Goal: Task Accomplishment & Management: Complete application form

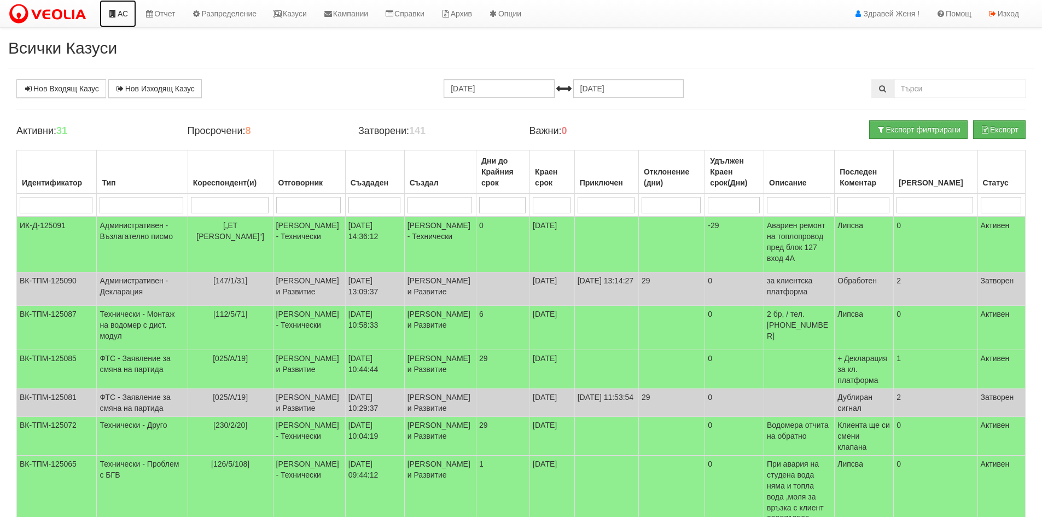
click at [121, 16] on link "АС" at bounding box center [118, 13] width 37 height 27
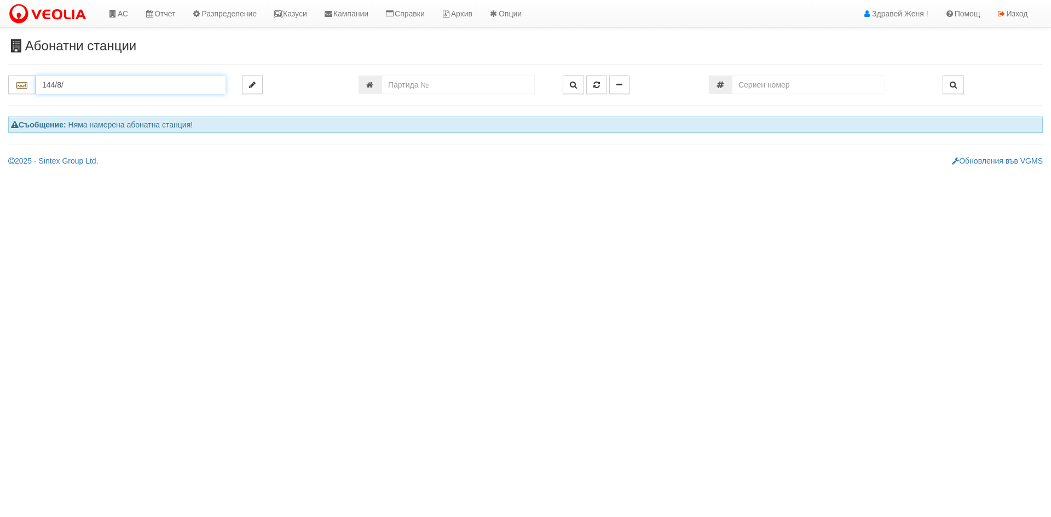
click at [96, 83] on input "144/8/" at bounding box center [131, 85] width 190 height 19
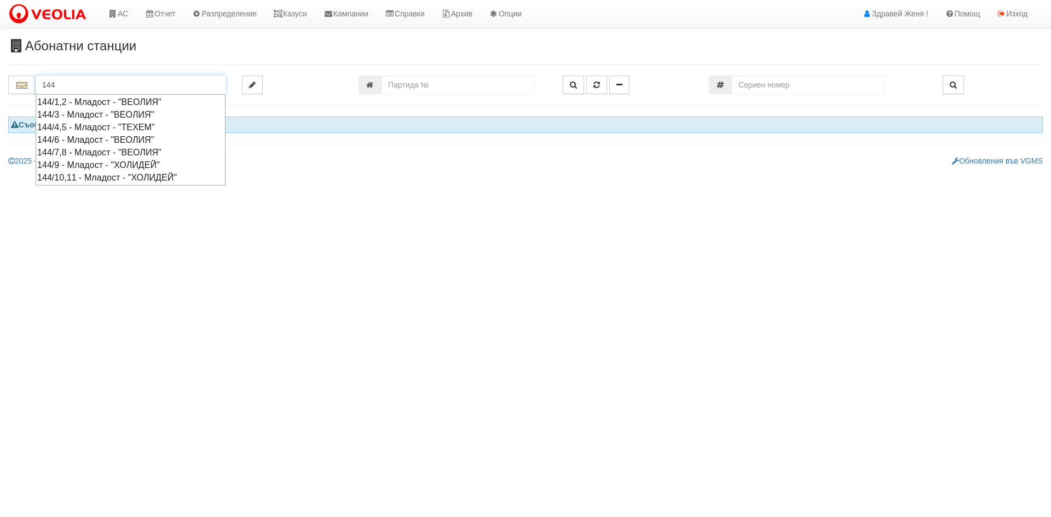
click at [91, 150] on div "144/7,8 - Младост - "ВЕОЛИЯ"" at bounding box center [130, 152] width 187 height 13
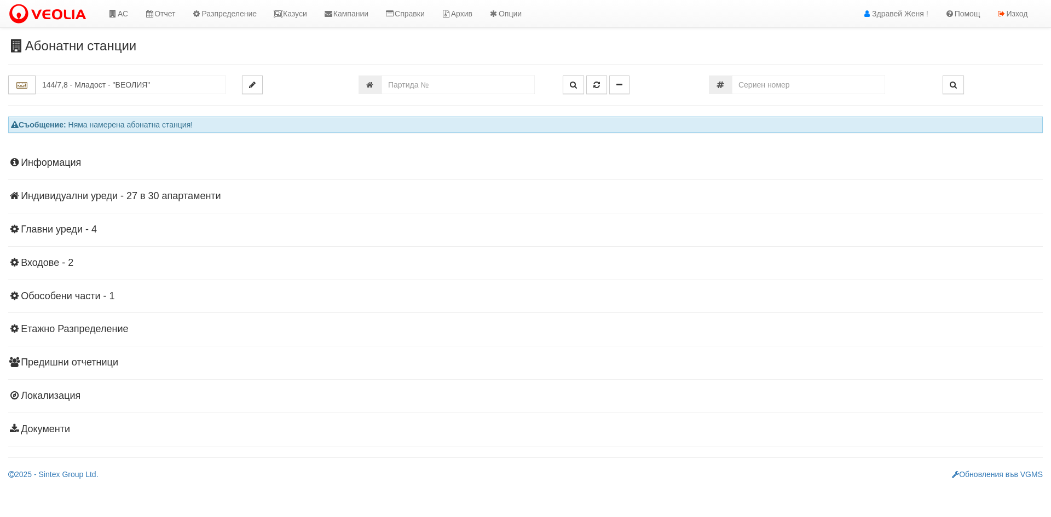
click at [134, 192] on h4 "Индивидуални уреди - 27 в 30 апартаменти" at bounding box center [525, 196] width 1034 height 11
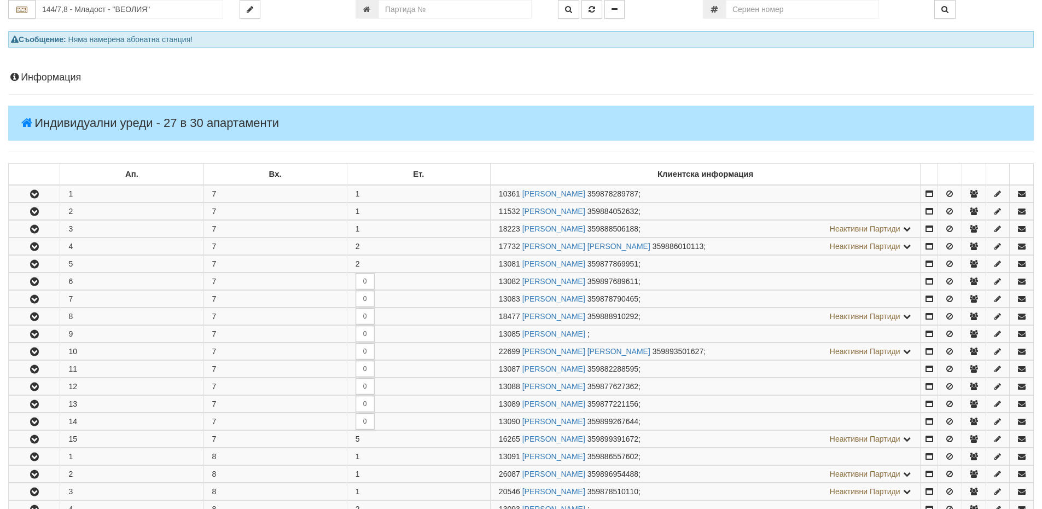
scroll to position [219, 0]
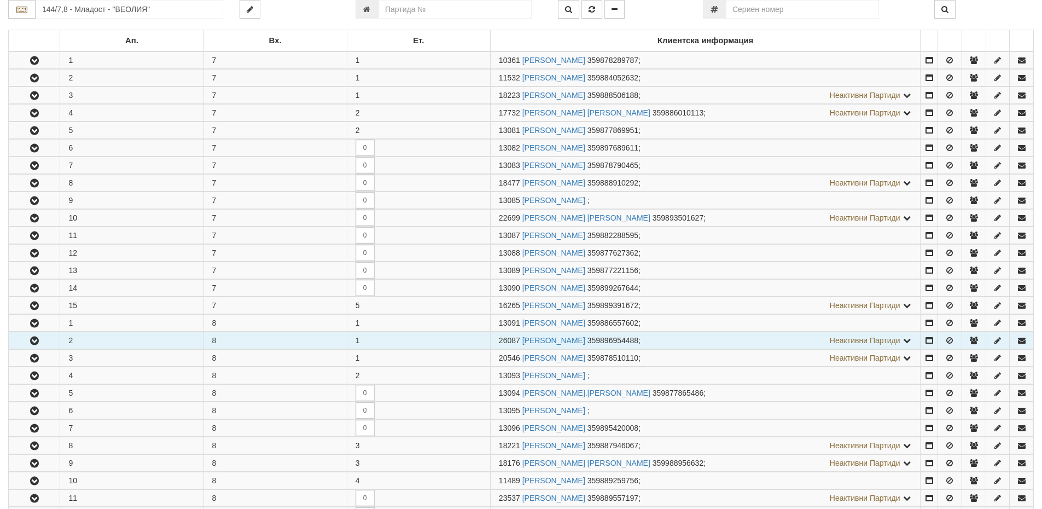
click at [117, 341] on td "2" at bounding box center [131, 340] width 143 height 17
click at [546, 339] on link "ЙОВКА ХУБЕНОВА СТОЯНОВА" at bounding box center [554, 340] width 63 height 9
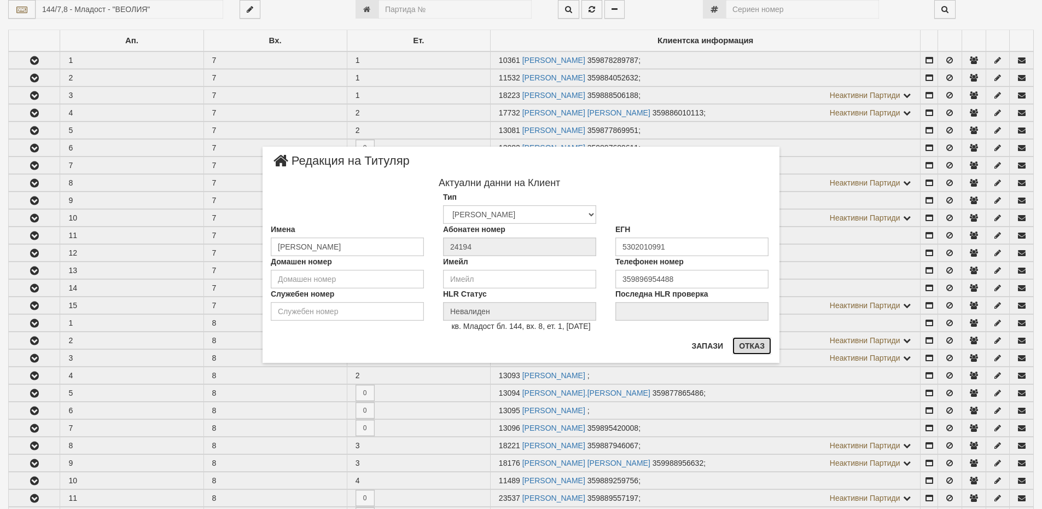
click at [749, 347] on button "Отказ" at bounding box center [752, 346] width 39 height 18
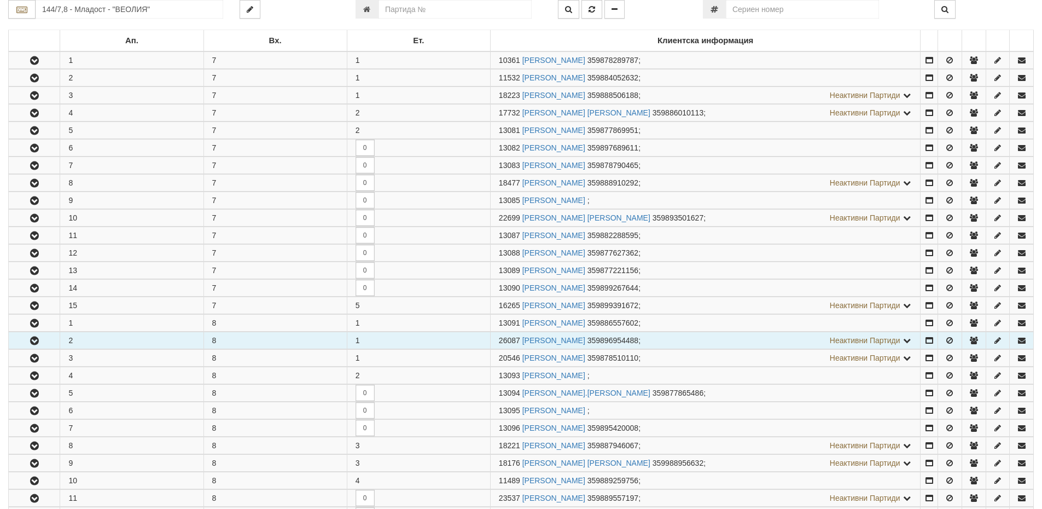
click at [37, 337] on icon "button" at bounding box center [34, 341] width 13 height 8
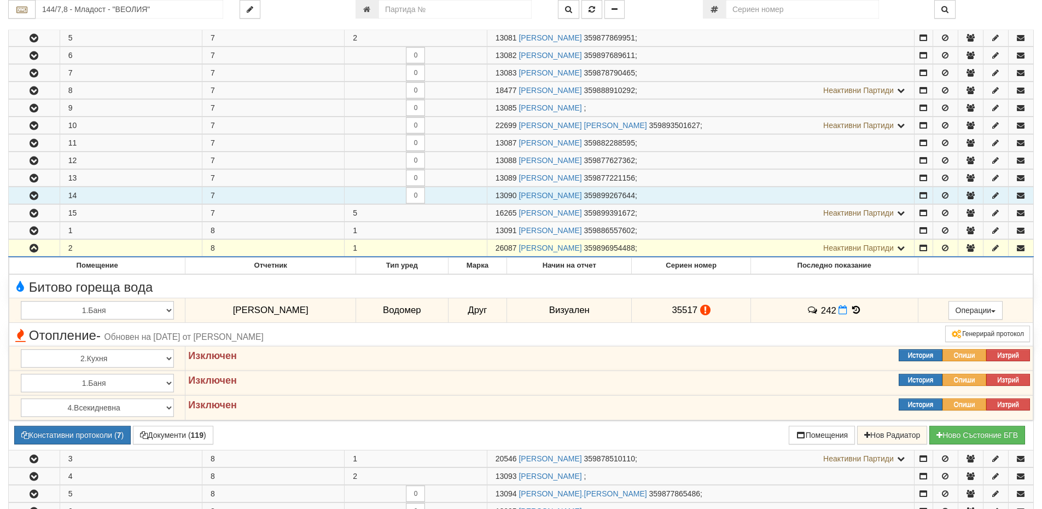
scroll to position [301, 0]
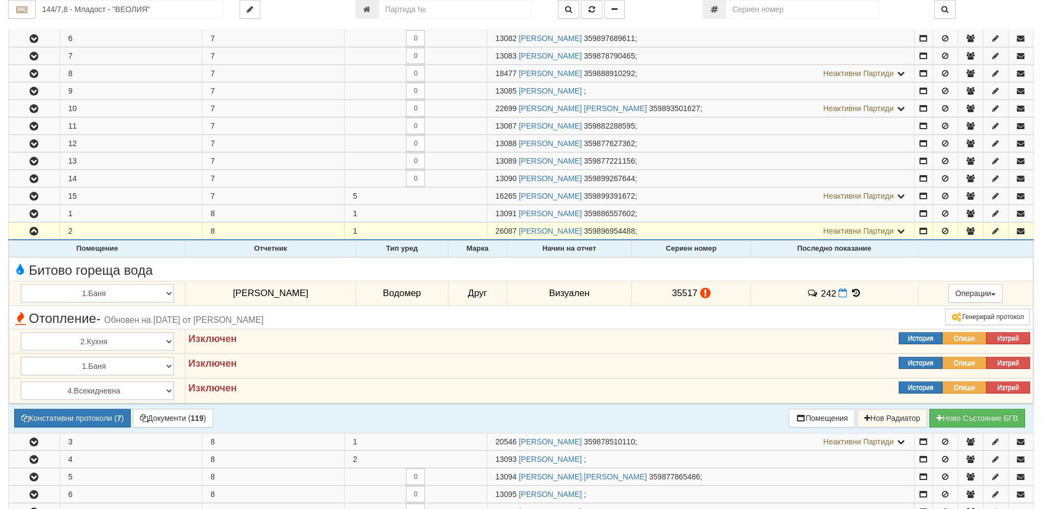
click at [711, 294] on icon at bounding box center [705, 292] width 10 height 9
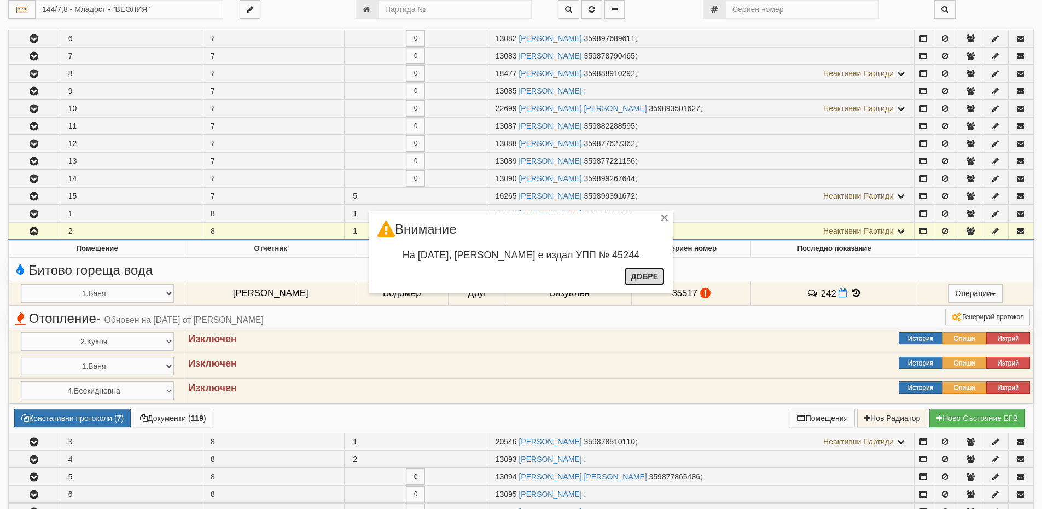
click at [645, 279] on button "Добре" at bounding box center [644, 277] width 40 height 18
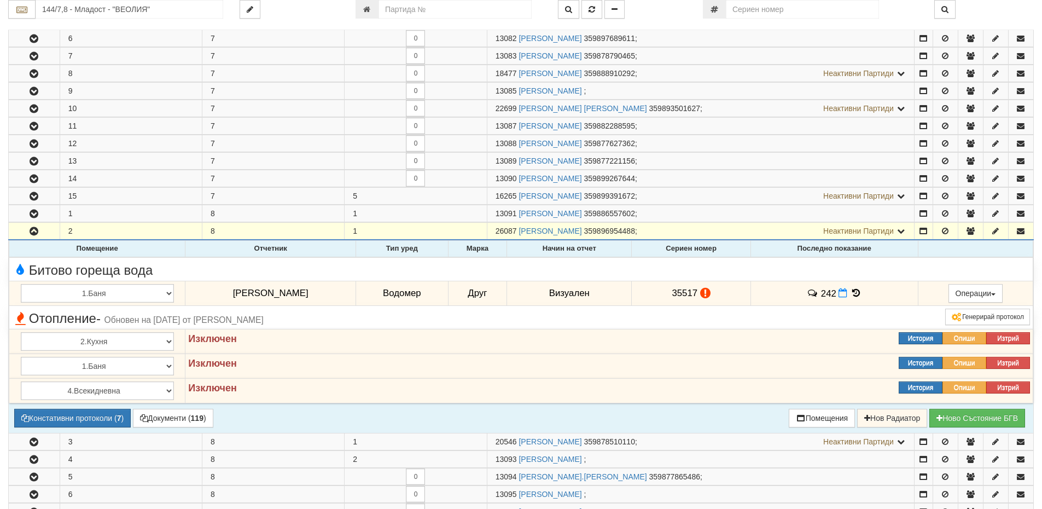
click at [860, 292] on icon at bounding box center [856, 292] width 12 height 9
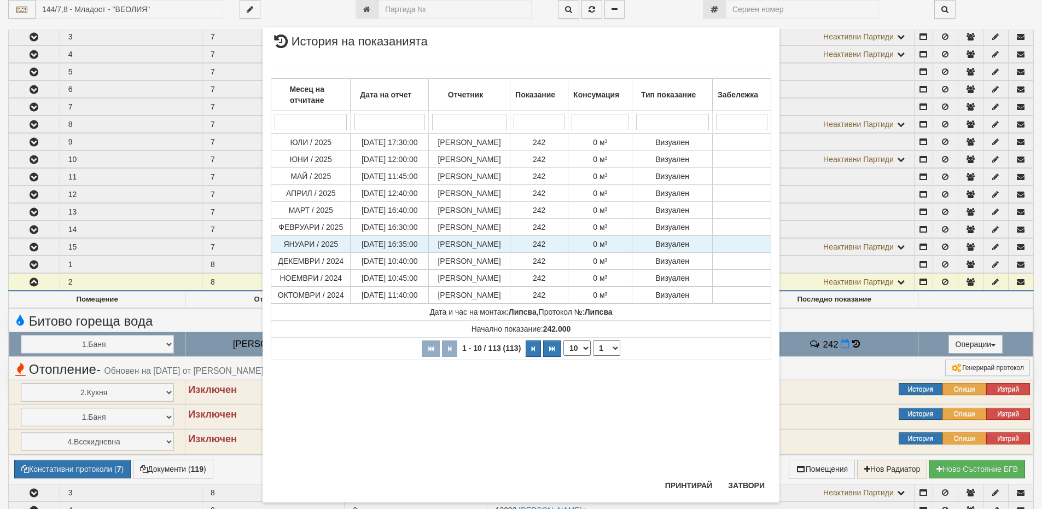
scroll to position [192, 0]
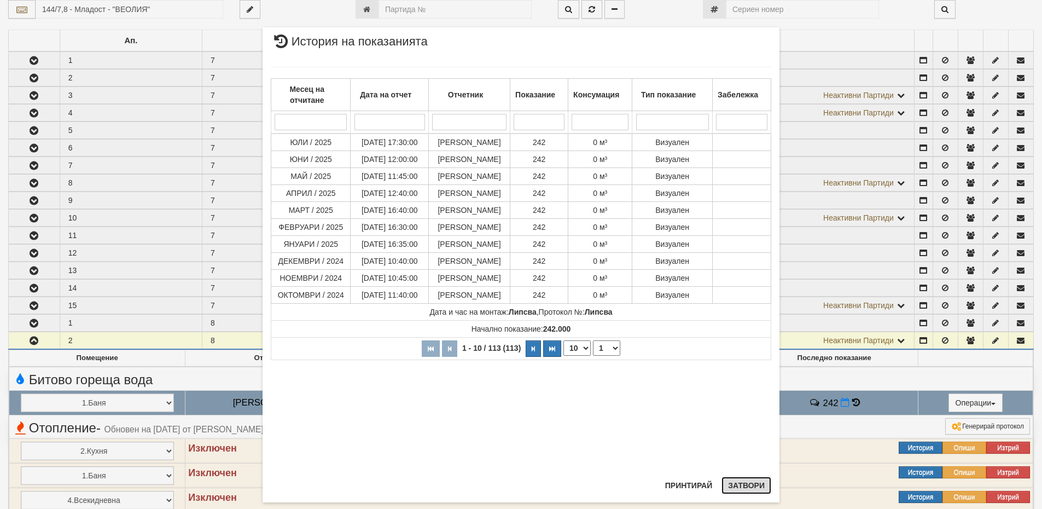
click at [763, 490] on button "Затвори" at bounding box center [747, 486] width 50 height 18
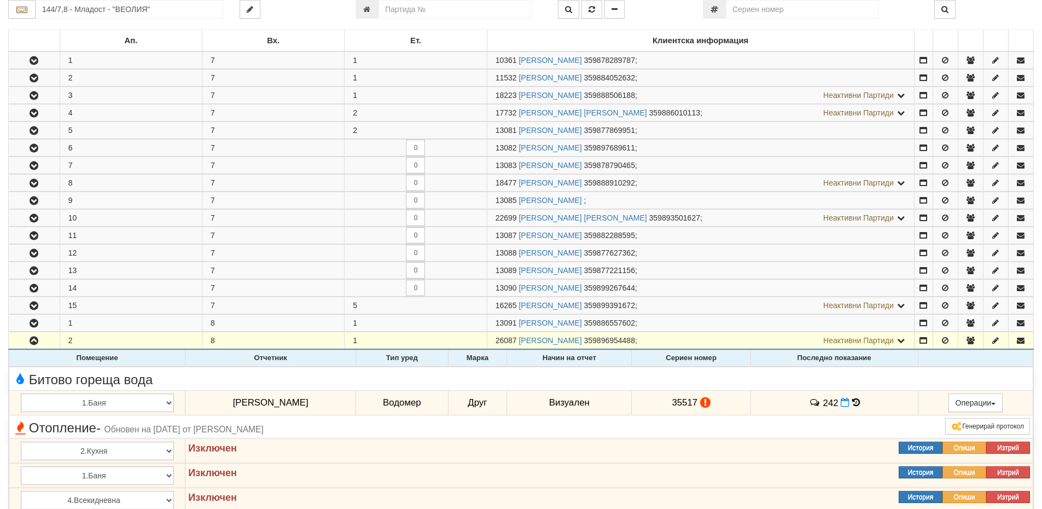
click at [711, 404] on icon at bounding box center [705, 402] width 10 height 9
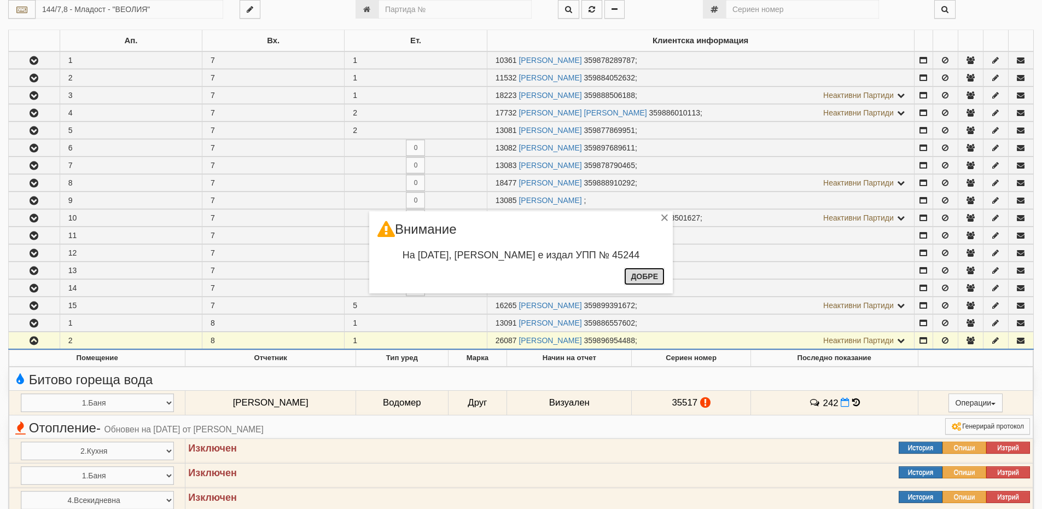
click at [648, 277] on button "Добре" at bounding box center [644, 277] width 40 height 18
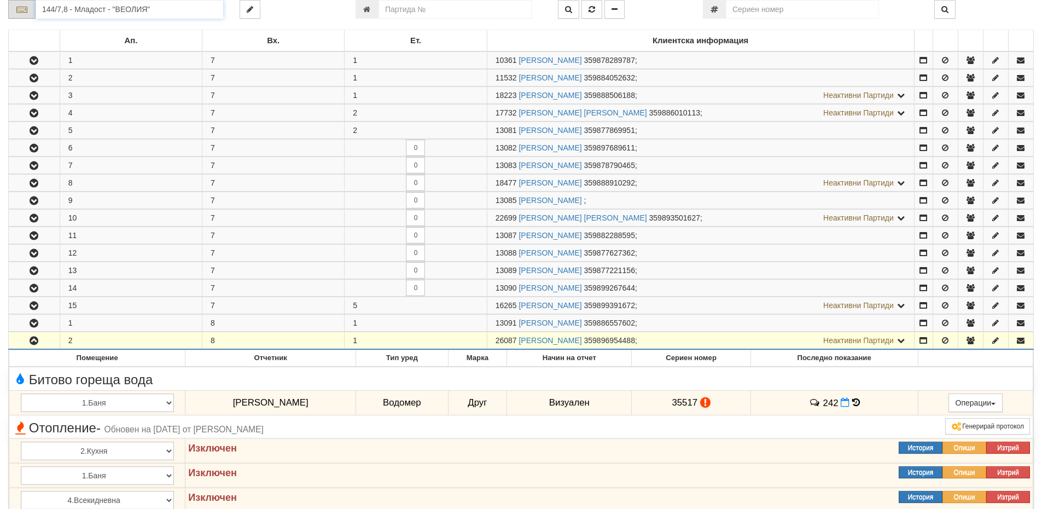
drag, startPoint x: 159, startPoint y: 8, endPoint x: 33, endPoint y: 14, distance: 126.0
click at [33, 14] on div "144/7,8 - Младост - "ВЕОЛИЯ"" at bounding box center [115, 9] width 215 height 19
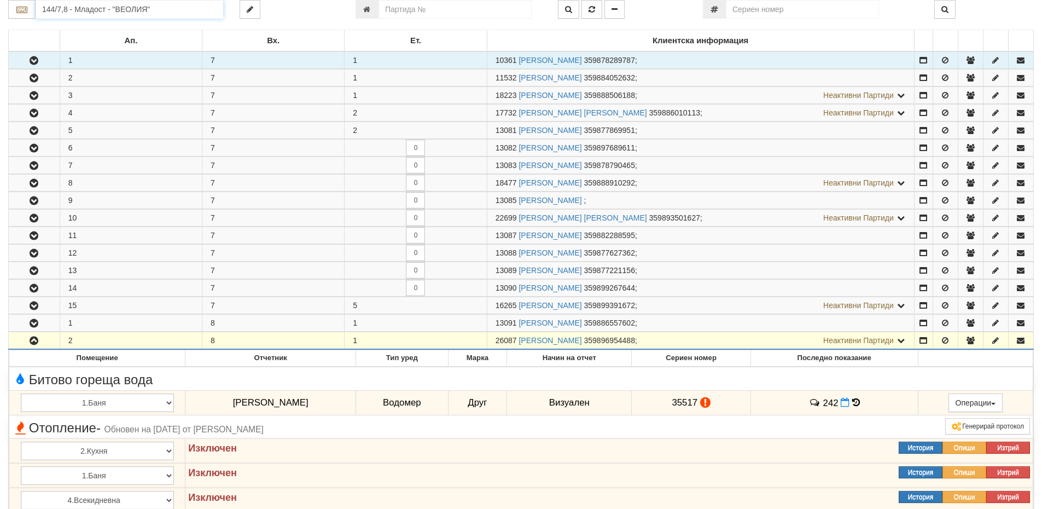
scroll to position [137, 0]
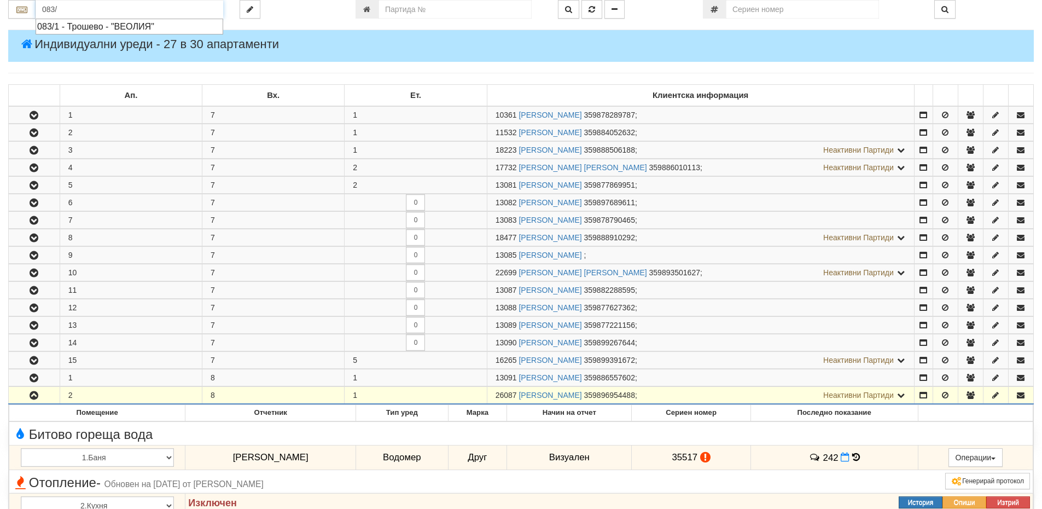
click at [129, 29] on div "083/1 - Трошево - "ВЕОЛИЯ"" at bounding box center [129, 26] width 184 height 13
type input "083/1 - Трошево - "ВЕОЛИЯ""
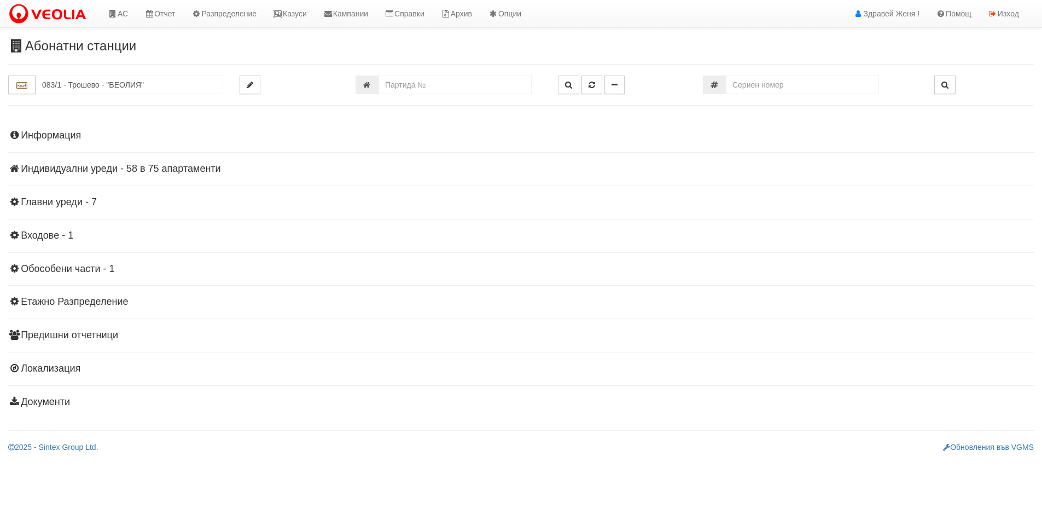
scroll to position [0, 0]
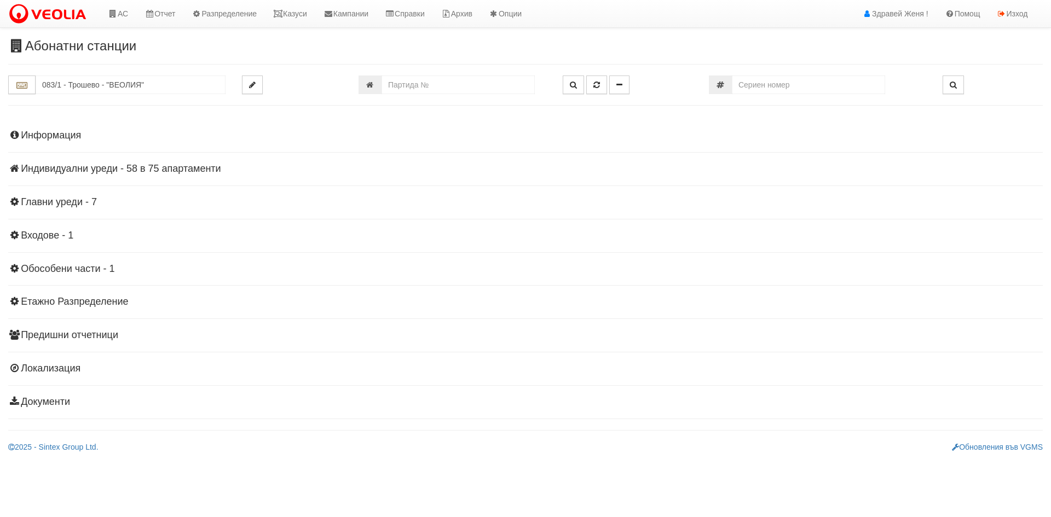
click at [140, 169] on h4 "Индивидуални уреди - 58 в 75 апартаменти" at bounding box center [525, 169] width 1034 height 11
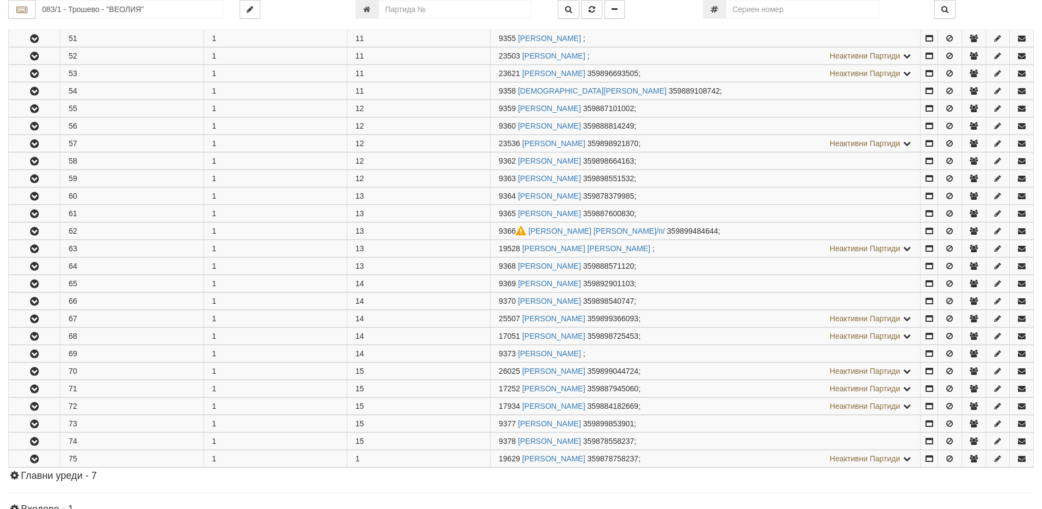
scroll to position [1204, 0]
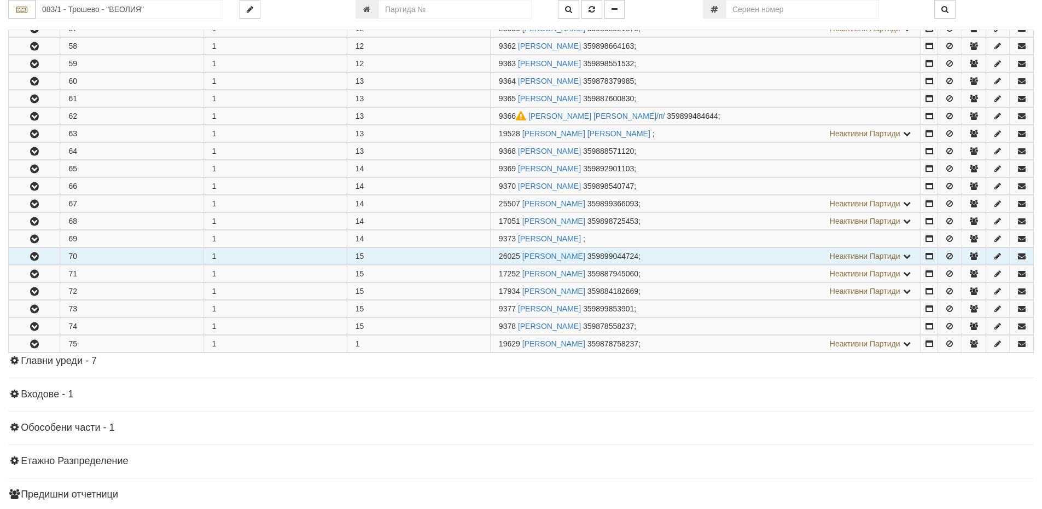
click at [40, 257] on icon "button" at bounding box center [34, 257] width 13 height 8
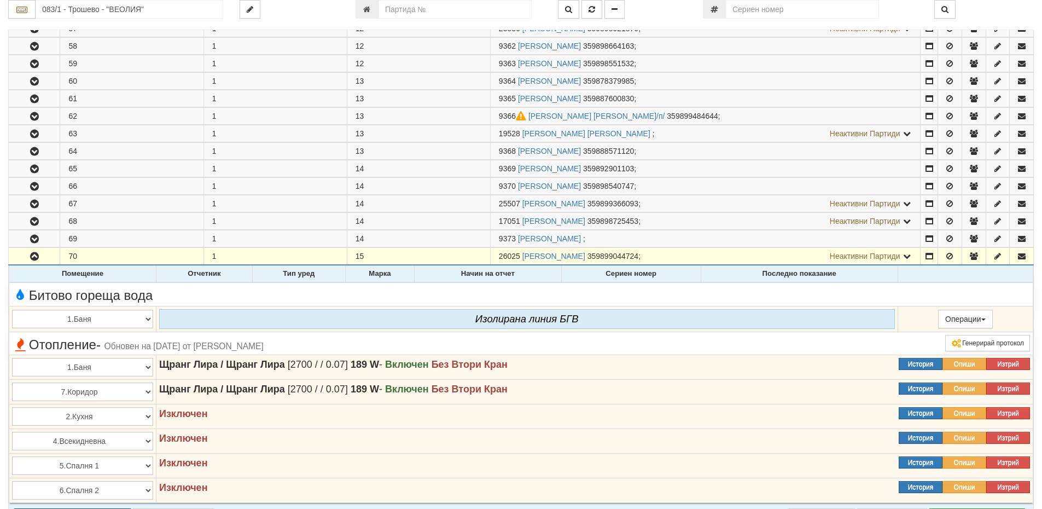
click at [780, 291] on div "Битово гореща вода" at bounding box center [521, 294] width 1035 height 17
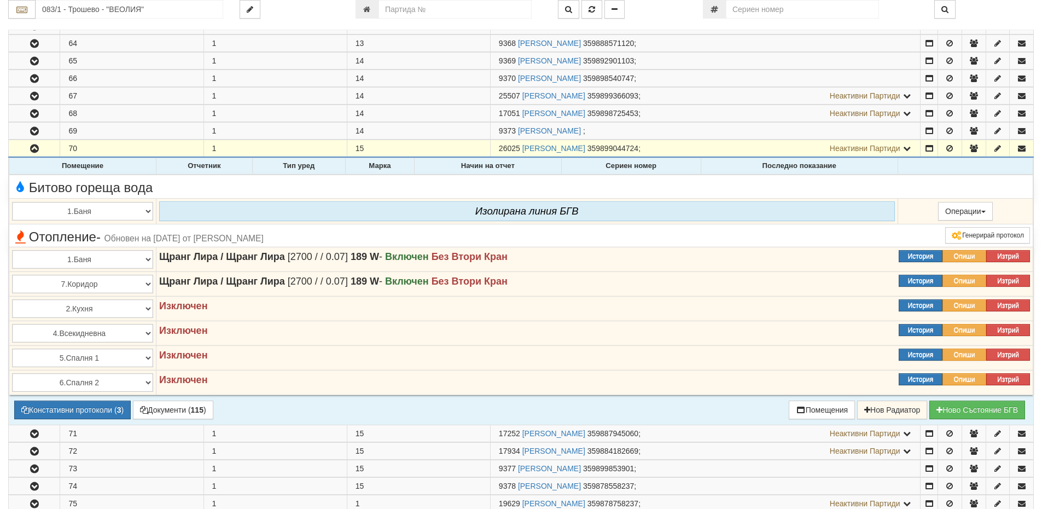
scroll to position [1368, 0]
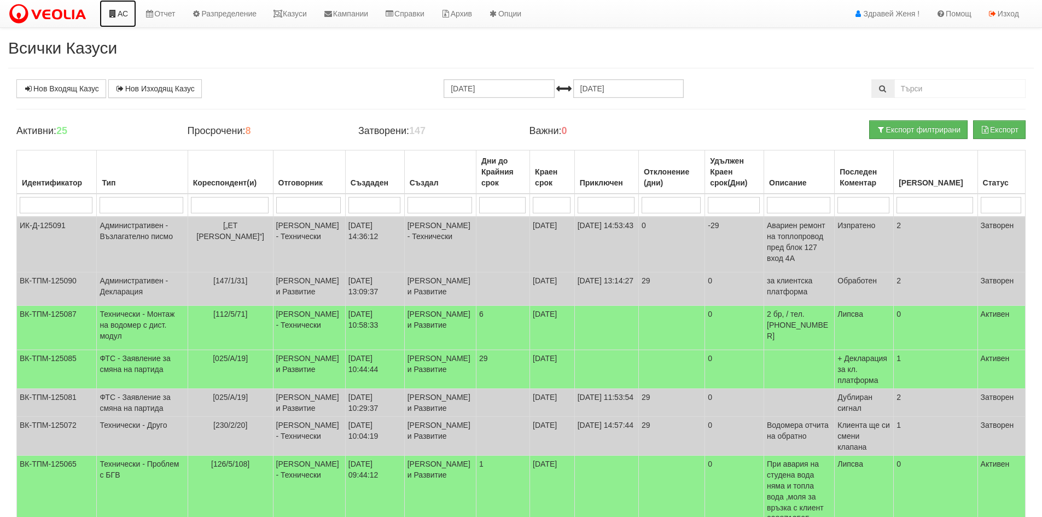
click at [125, 14] on link "АС" at bounding box center [118, 13] width 37 height 27
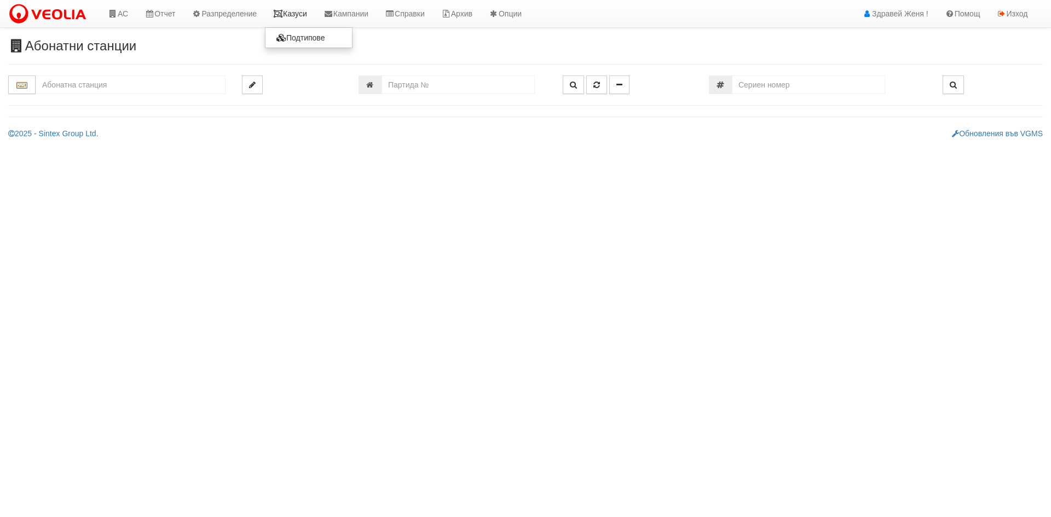
click at [282, 10] on icon at bounding box center [278, 14] width 10 height 8
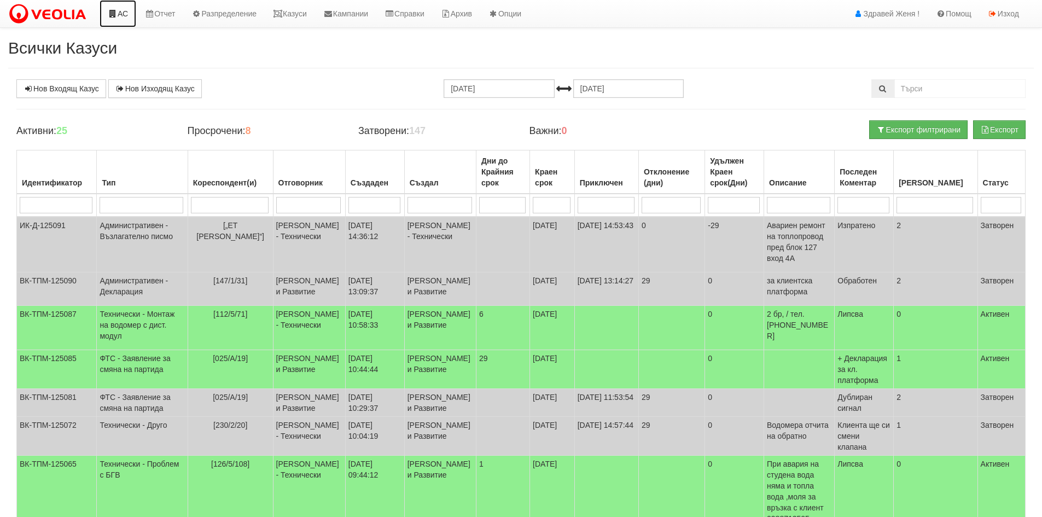
click at [113, 15] on icon at bounding box center [113, 14] width 10 height 8
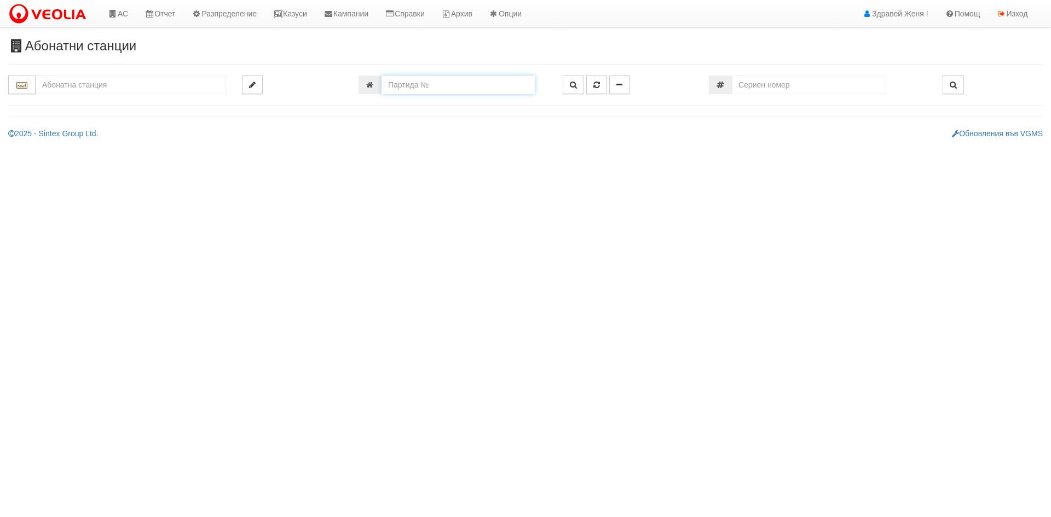
click at [461, 89] on input "number" at bounding box center [457, 85] width 153 height 19
type input "03185"
type input "113/1,2 - "ВЕОЛИЯ ЕНЕРДЖИ ВАРНА " ЕАД"
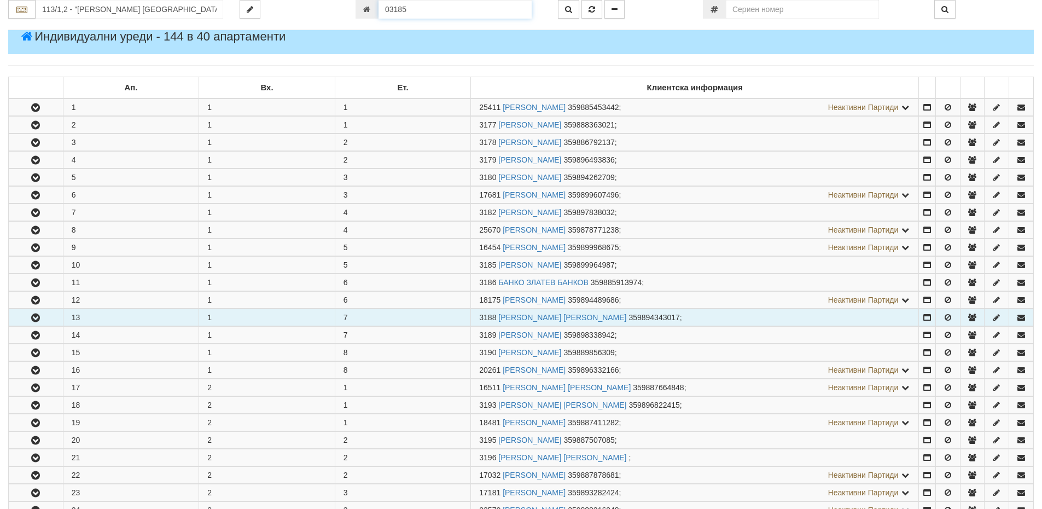
scroll to position [55, 0]
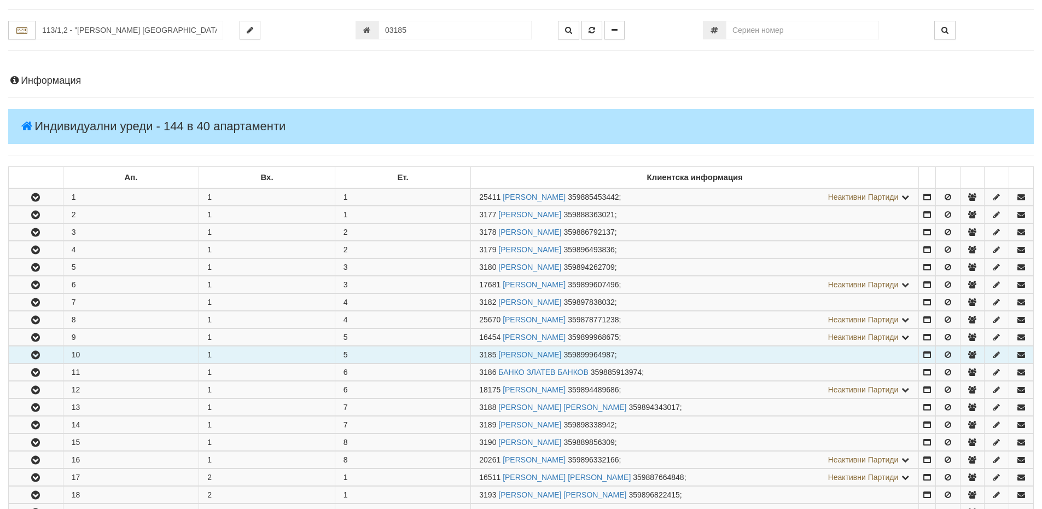
click at [496, 355] on span "3185" at bounding box center [487, 354] width 17 height 9
click at [34, 355] on icon "button" at bounding box center [35, 355] width 13 height 8
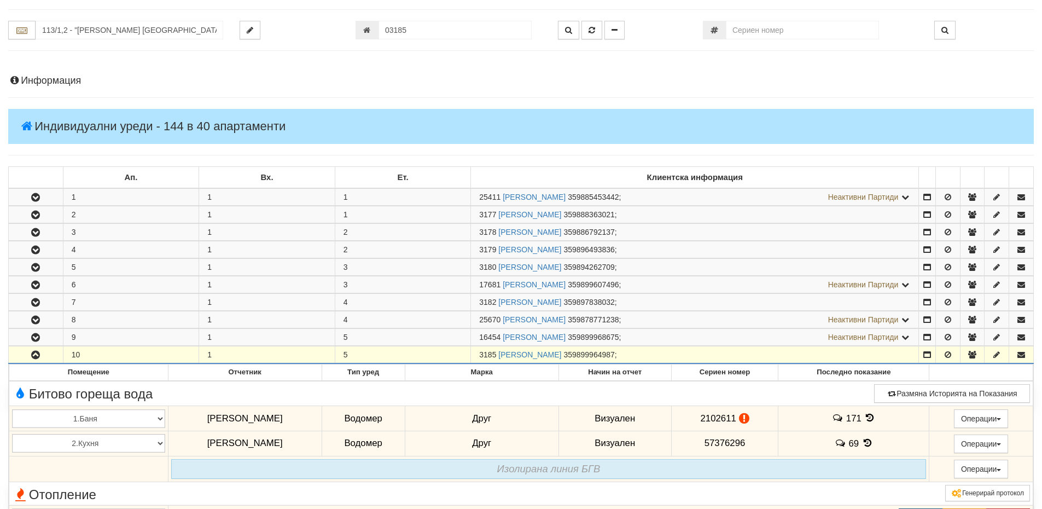
scroll to position [0, 0]
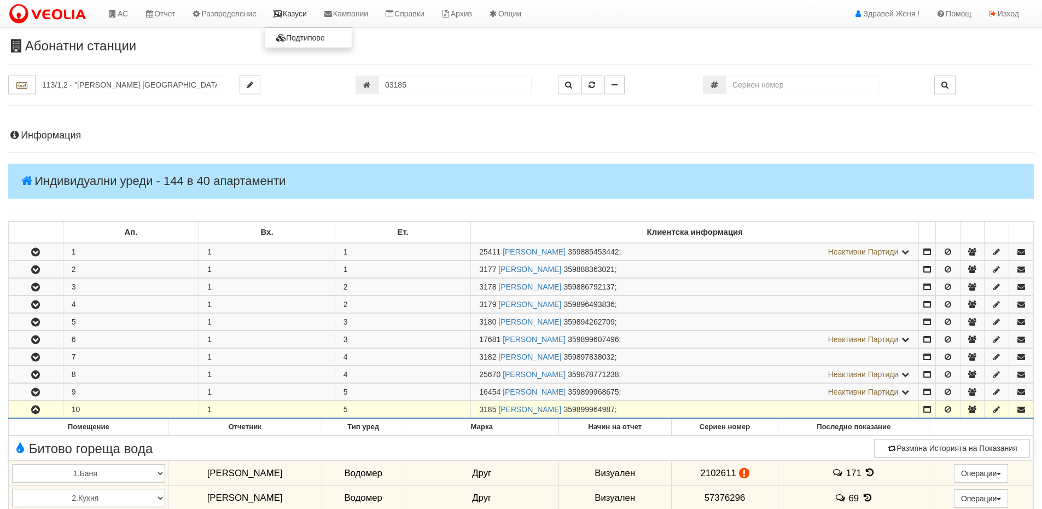
click at [295, 16] on link "Казуси" at bounding box center [290, 13] width 50 height 27
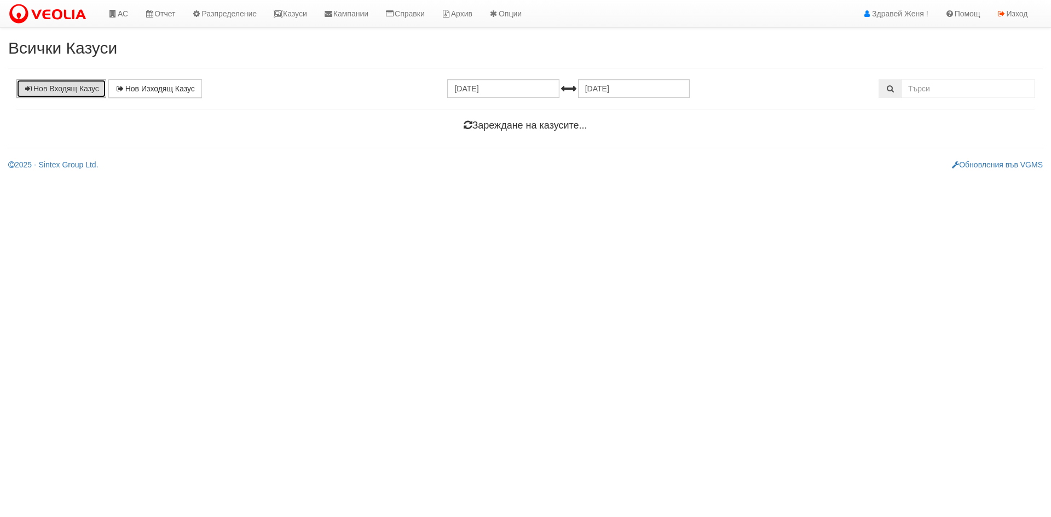
click at [68, 88] on link "Нов Входящ Казус" at bounding box center [61, 88] width 90 height 19
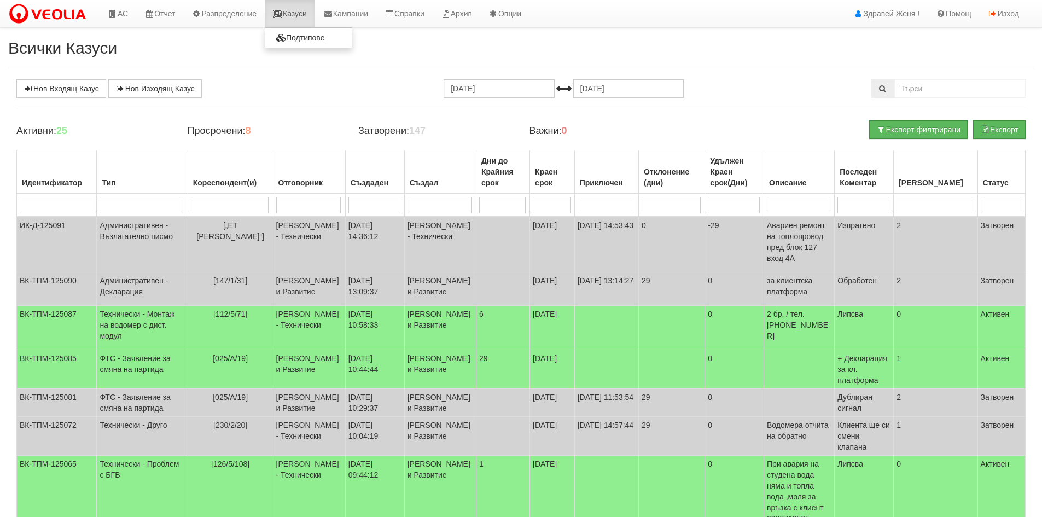
click at [315, 15] on link "Казуси" at bounding box center [290, 13] width 50 height 27
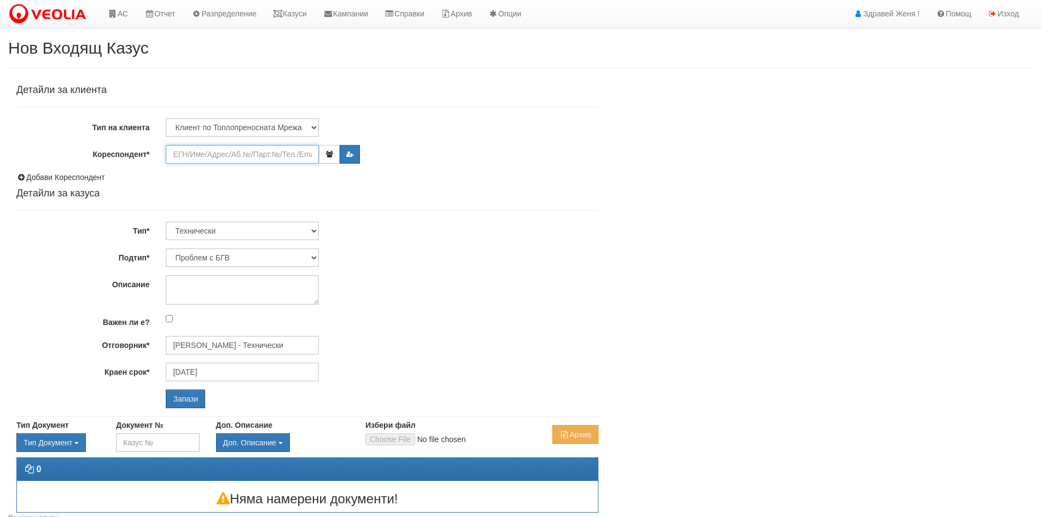
click at [258, 157] on input "Кореспондент*" at bounding box center [242, 154] width 153 height 19
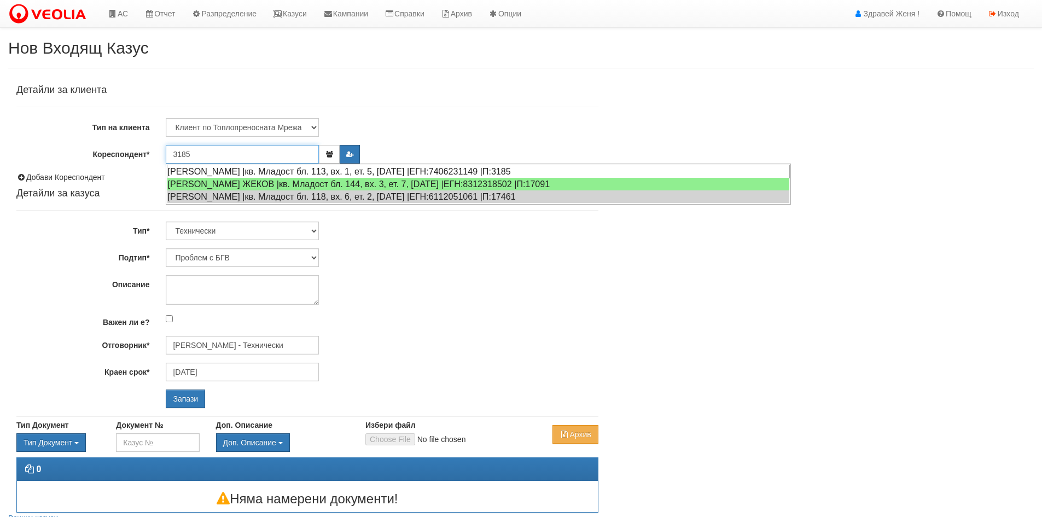
click at [259, 171] on div "[PERSON_NAME] |кв. Младост бл. 113, вх. 1, ет. 5, [DATE] |ЕГН:7406231149 |П:3185" at bounding box center [478, 172] width 623 height 14
type input "[PERSON_NAME]"
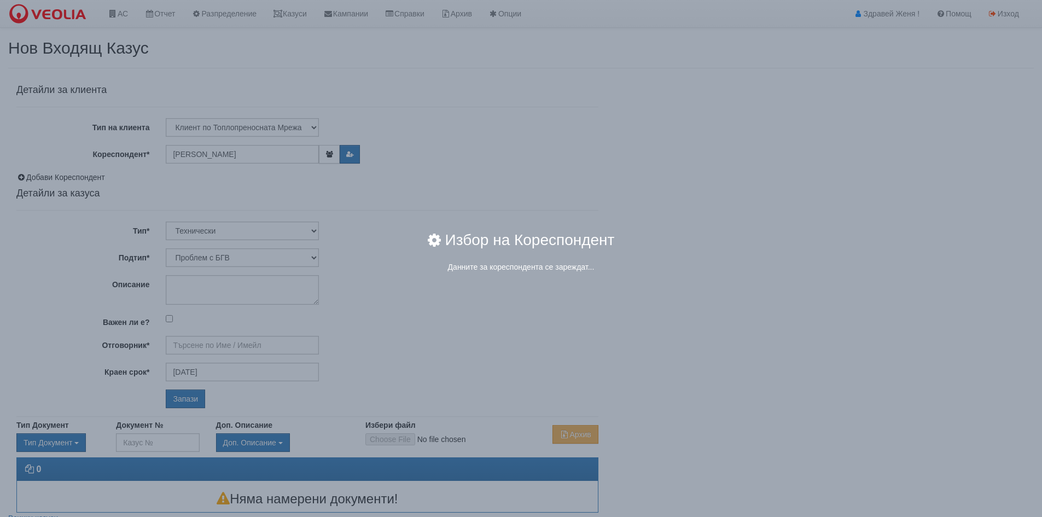
type input "[PERSON_NAME] - Технически"
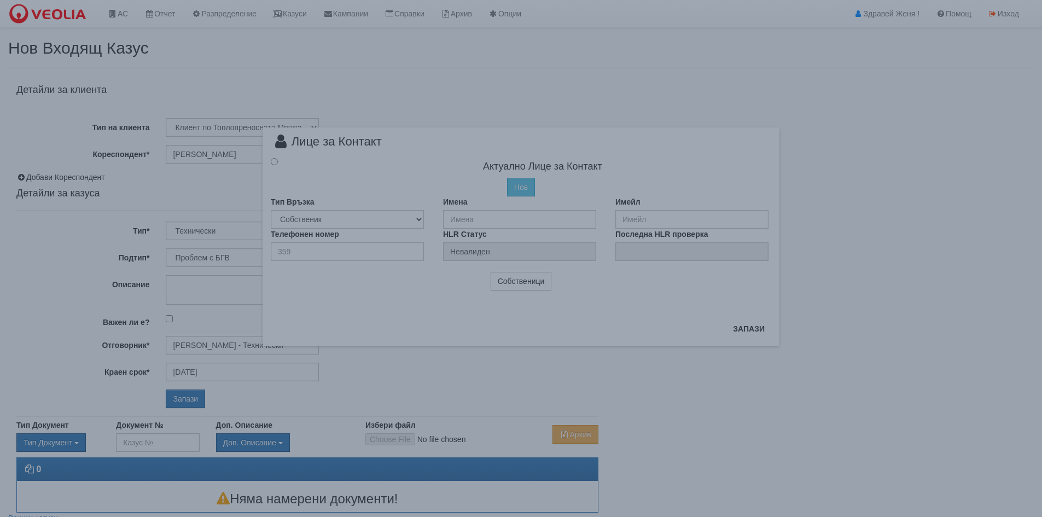
radio input "true"
type input "[PERSON_NAME]"
type input "0"
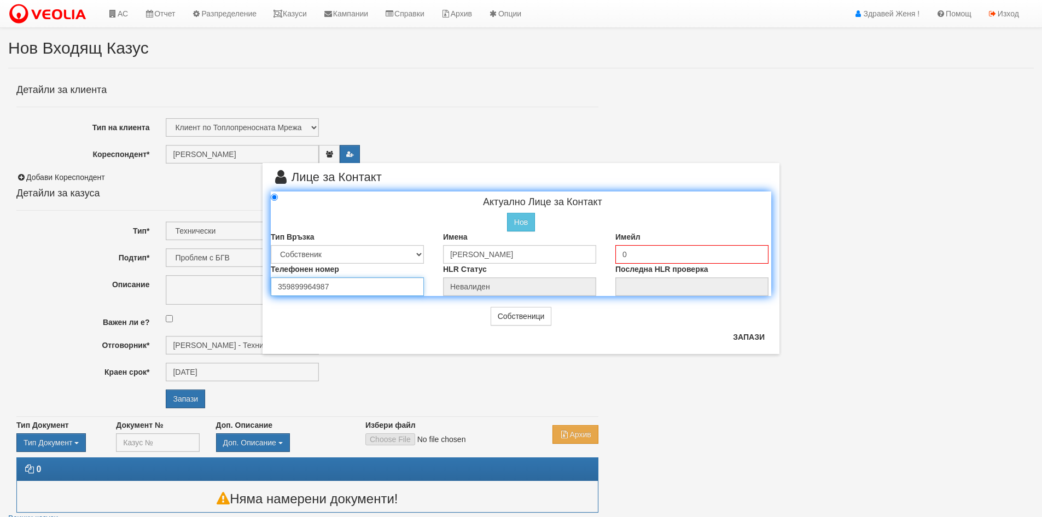
drag, startPoint x: 333, startPoint y: 290, endPoint x: 242, endPoint y: 289, distance: 90.3
click at [242, 289] on div "× Лице за Контакт Актуално Лице за Контакт Нов Промени Актуалното Лице Тип Връз…" at bounding box center [521, 177] width 640 height 354
type input "0894042663"
click at [418, 257] on select "Собственик [PERSON_NAME] Съсед Приятел" at bounding box center [347, 254] width 153 height 19
select select "2"
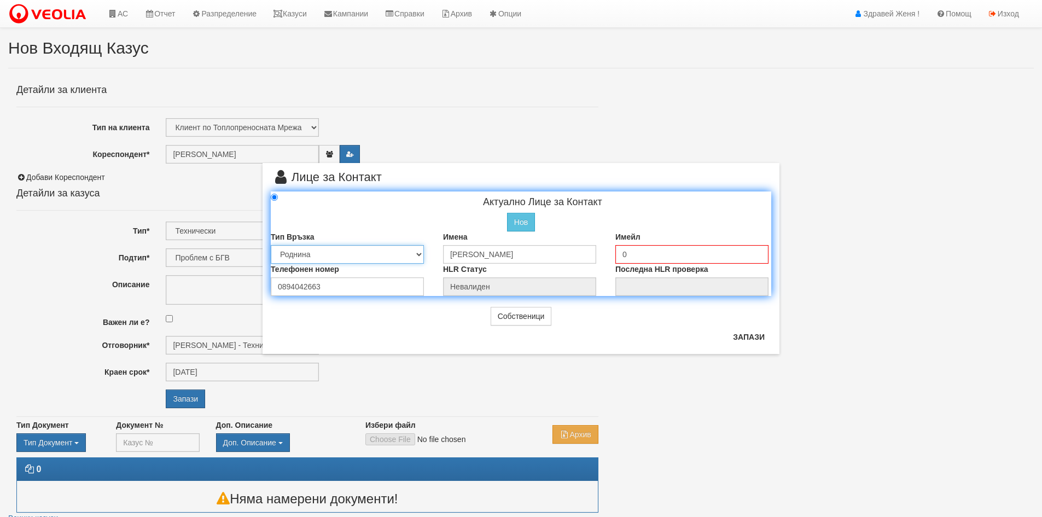
click at [271, 245] on select "Собственик [PERSON_NAME] Съсед Приятел" at bounding box center [347, 254] width 153 height 19
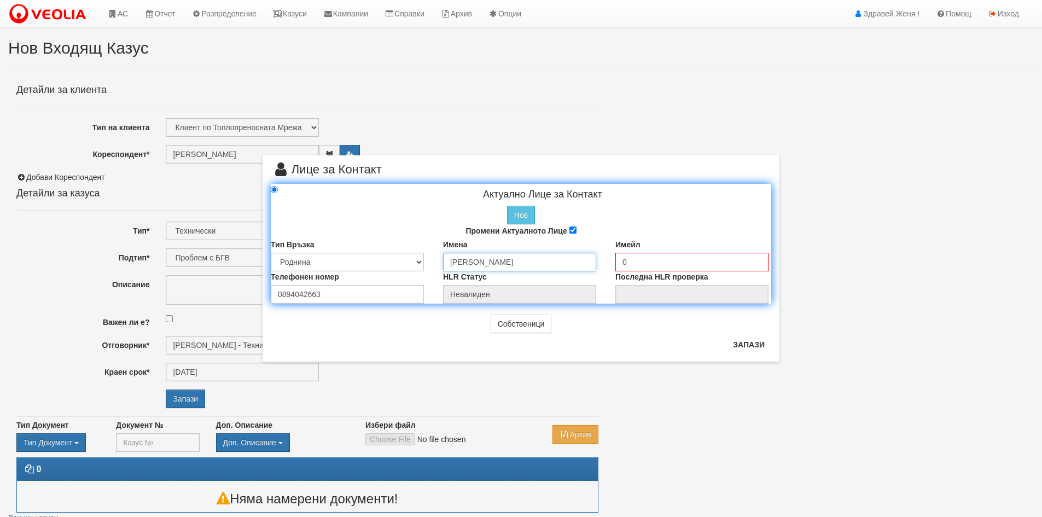
drag, startPoint x: 561, startPoint y: 263, endPoint x: 401, endPoint y: 269, distance: 159.9
click at [401, 269] on div "Тип Връзка Собственик [PERSON_NAME] Съсед Приятел Имена [PERSON_NAME] Имейл 0 P…" at bounding box center [521, 255] width 517 height 32
drag, startPoint x: 535, startPoint y: 265, endPoint x: 379, endPoint y: 261, distance: 156.5
click at [379, 261] on div "Тип Връзка Собственик [PERSON_NAME] Съсед Приятел Имена [PERSON_NAME] Имейл 0 P…" at bounding box center [521, 255] width 517 height 32
type input "[PERSON_NAME]"
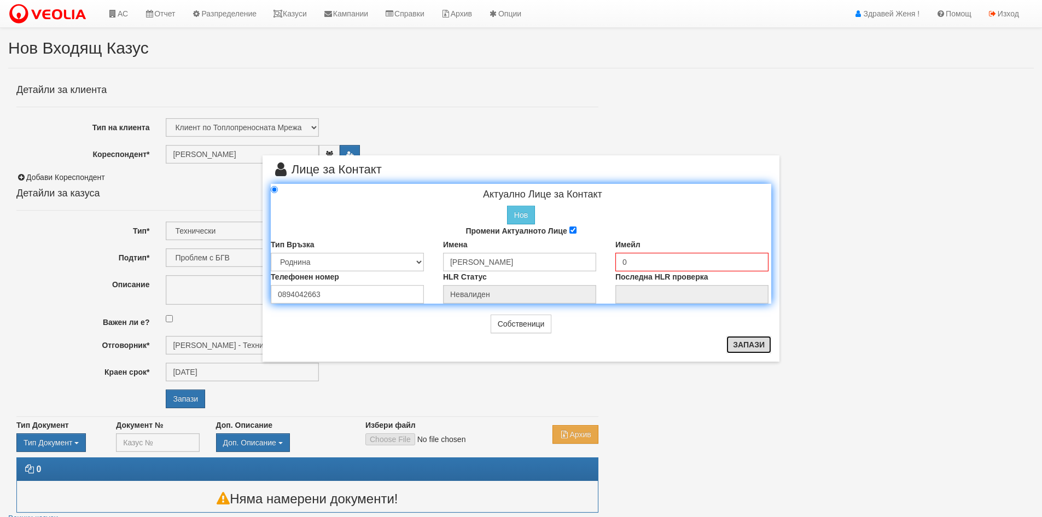
click at [745, 344] on button "Запази" at bounding box center [749, 345] width 45 height 18
click at [744, 347] on button "Запази" at bounding box center [749, 345] width 45 height 18
radio input "true"
click at [639, 263] on input "0" at bounding box center [692, 262] width 153 height 19
click at [740, 342] on button "Запази" at bounding box center [749, 345] width 45 height 18
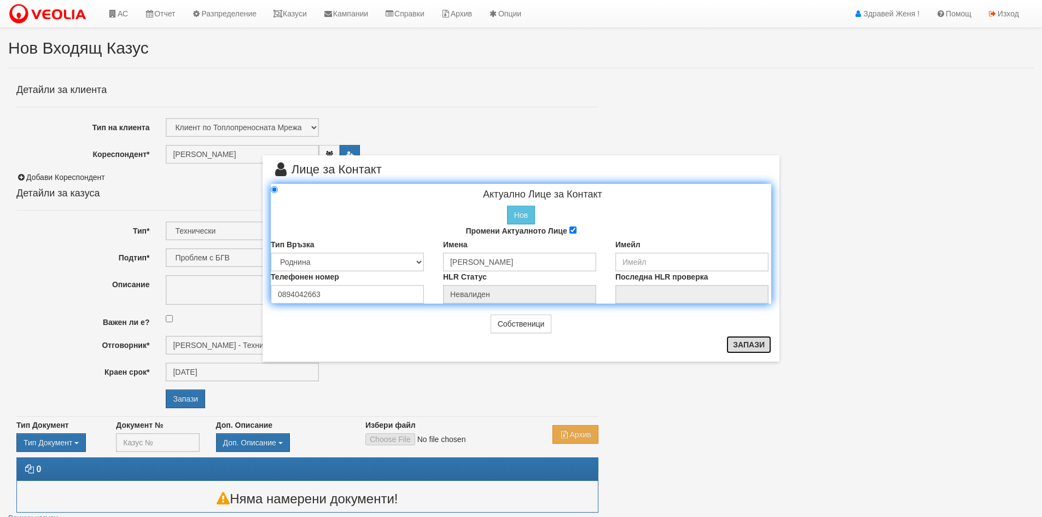
type input "Нина Георгиева"
radio input "true"
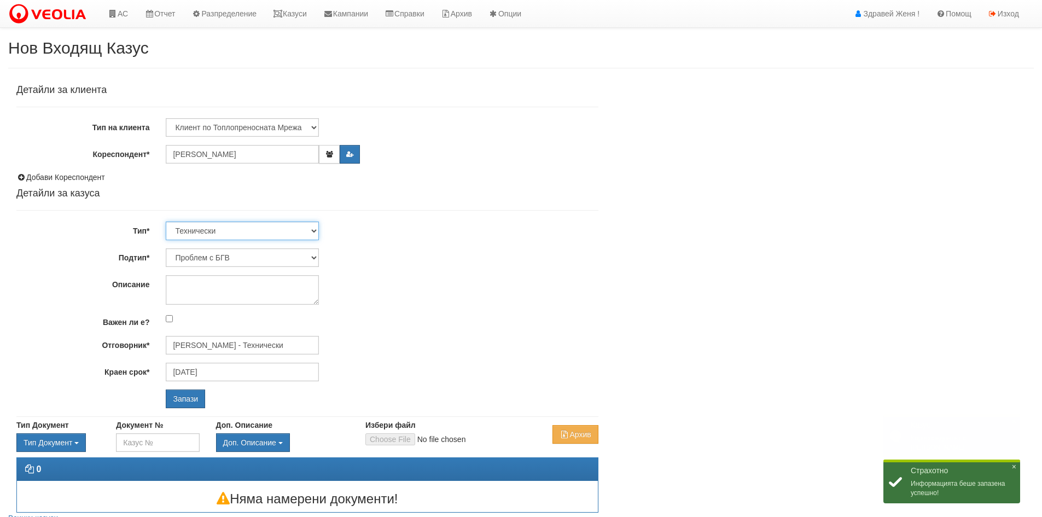
click at [312, 232] on select "Технически ФТС Търговски Административен Производствен Експлоатационен Финансов…" at bounding box center [242, 231] width 153 height 19
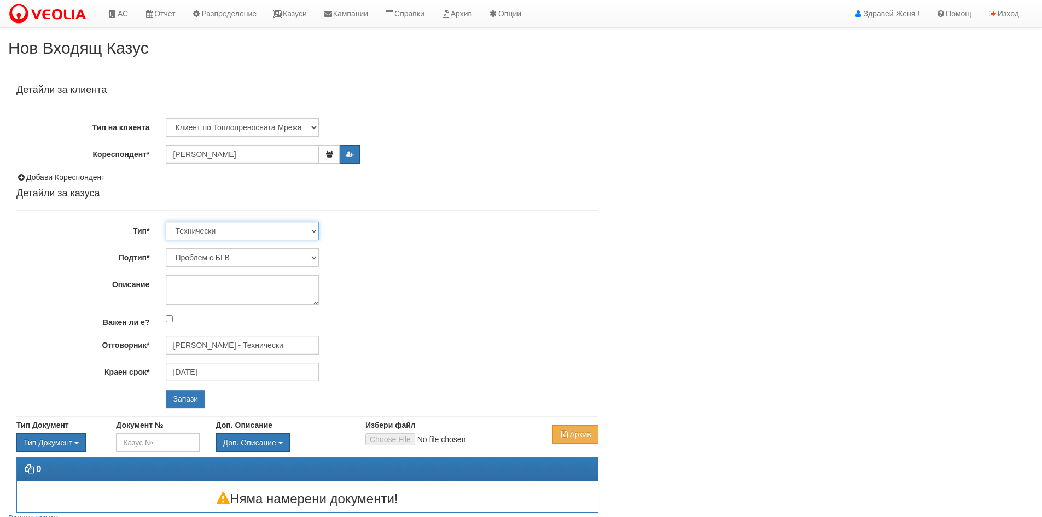
click at [312, 232] on select "Технически ФТС Търговски Административен Производствен Експлоатационен Финансов…" at bounding box center [242, 231] width 153 height 19
click at [315, 256] on select "Проблем с БГВ Теч ВОИ Теч БГВ Теч в АС Теч от водомер Проблем в АС Интервенция …" at bounding box center [242, 257] width 153 height 19
select select "Опис ВИ"
click at [166, 248] on select "Проблем с БГВ Теч ВОИ Теч БГВ Теч в АС Теч от водомер Проблем в АС Интервенция …" at bounding box center [242, 257] width 153 height 19
type input "[DATE]"
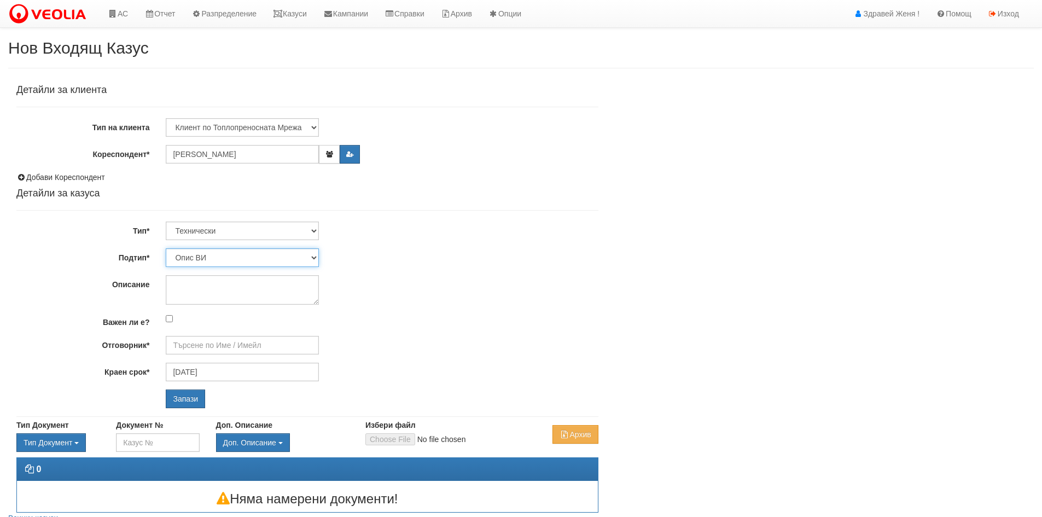
type input "[PERSON_NAME] - Технически"
click at [244, 295] on textarea "Описание" at bounding box center [242, 290] width 153 height 30
click at [242, 295] on textarea "0894042663" at bounding box center [242, 290] width 153 height 30
type textarea "0"
type textarea "Свален радиатор с топломер"
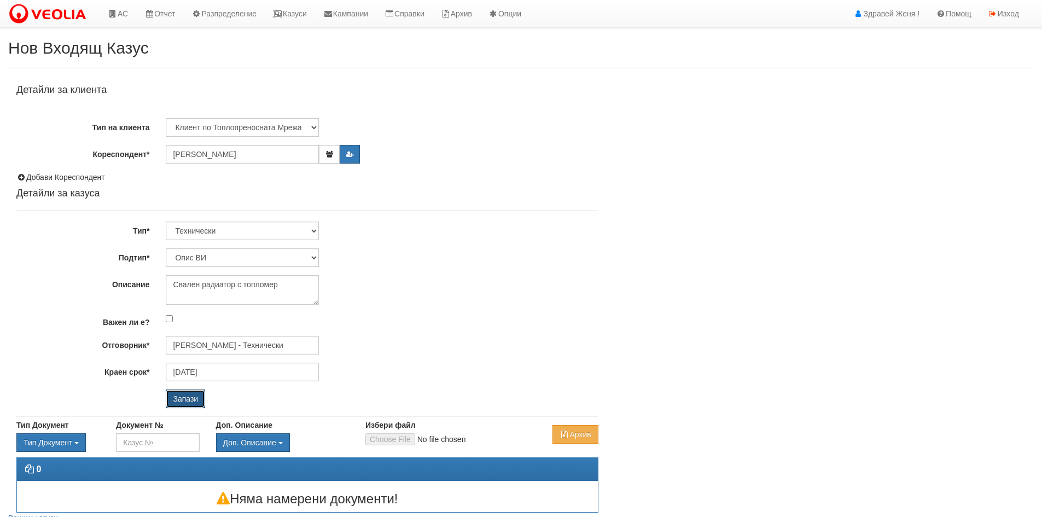
click at [196, 398] on input "Запази" at bounding box center [185, 399] width 39 height 19
